Goal: Task Accomplishment & Management: Manage account settings

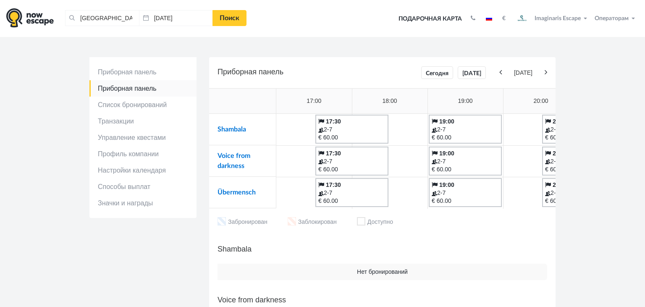
click at [226, 188] on td "Übermensch" at bounding box center [242, 192] width 67 height 31
click at [229, 191] on link "Übermensch" at bounding box center [237, 192] width 38 height 7
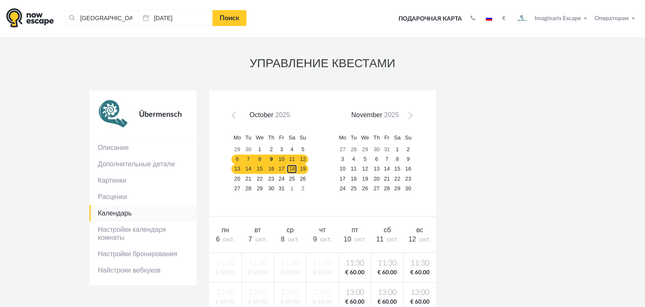
click at [295, 165] on link "18" at bounding box center [291, 169] width 11 height 10
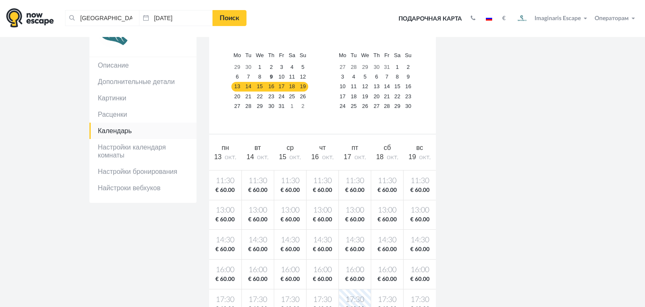
scroll to position [97, 0]
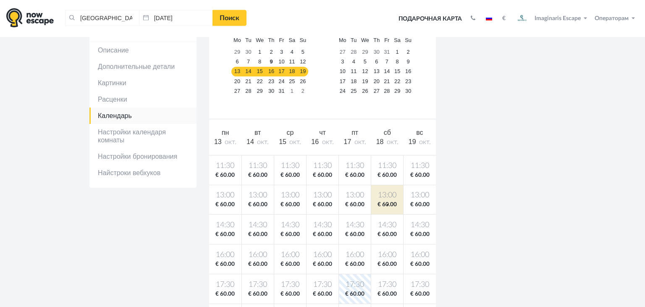
click at [387, 204] on span "€ 60.00" at bounding box center [387, 205] width 29 height 8
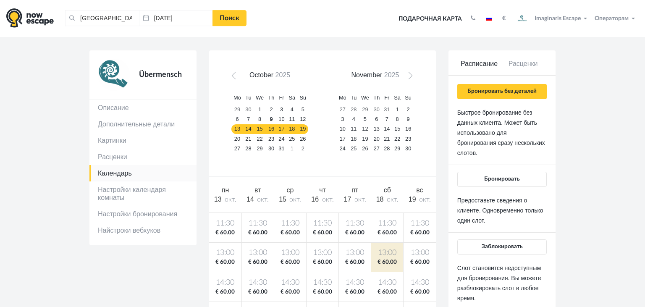
scroll to position [38, 0]
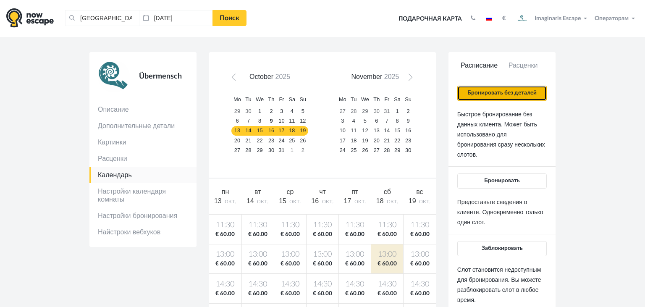
click at [494, 92] on button "Бронировать без деталей" at bounding box center [501, 93] width 89 height 15
